Goal: Find specific page/section: Find specific page/section

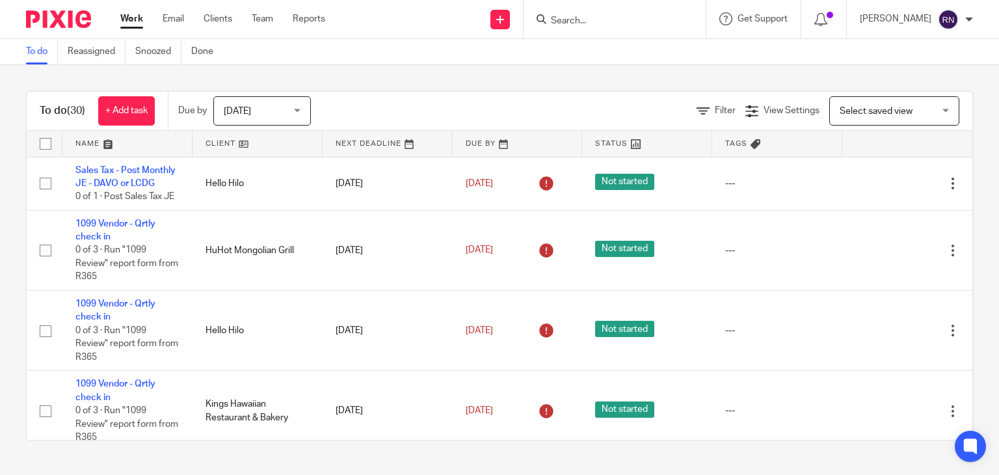
click at [667, 20] on input "Search" at bounding box center [608, 22] width 117 height 12
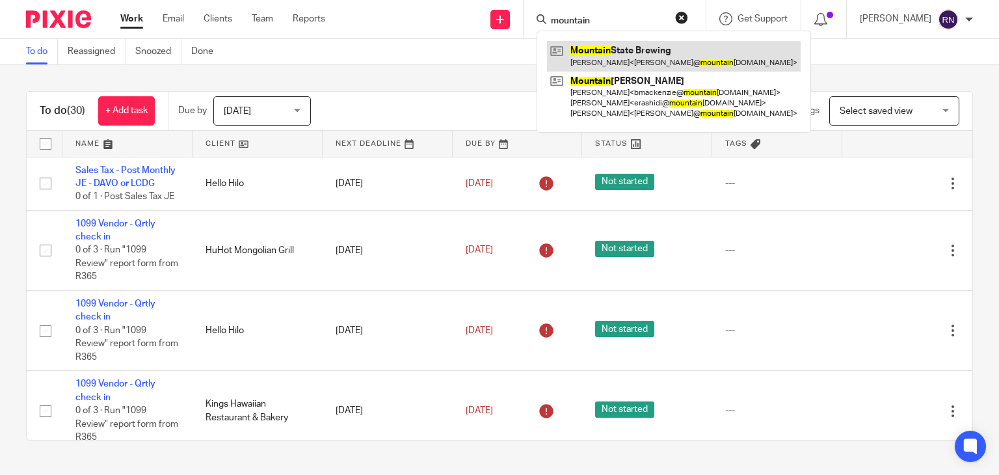
type input "mountain"
click at [671, 53] on link at bounding box center [674, 56] width 254 height 30
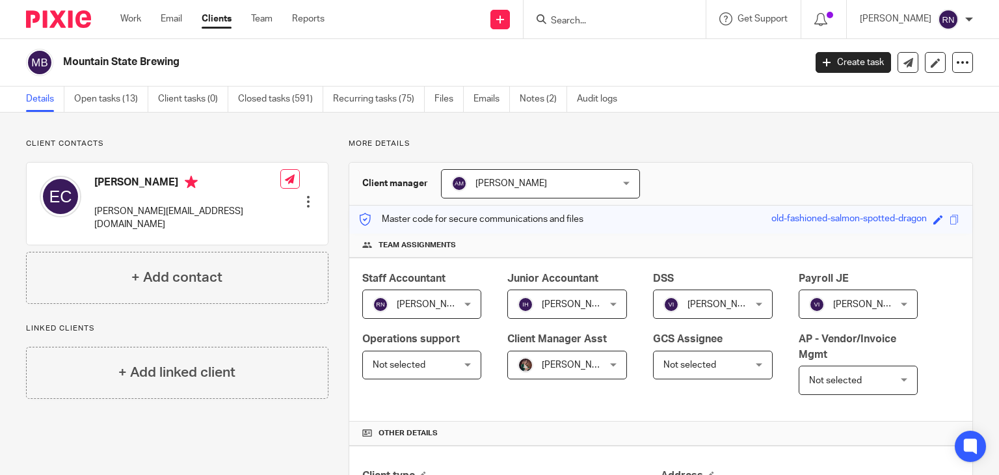
scroll to position [254, 0]
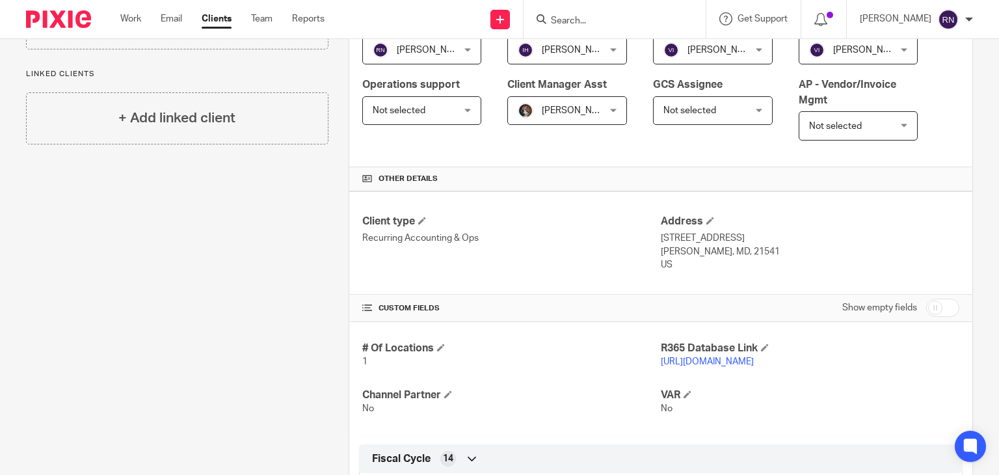
click at [754, 362] on link "[URL][DOMAIN_NAME]" at bounding box center [707, 361] width 93 height 9
